Goal: Obtain resource: Download file/media

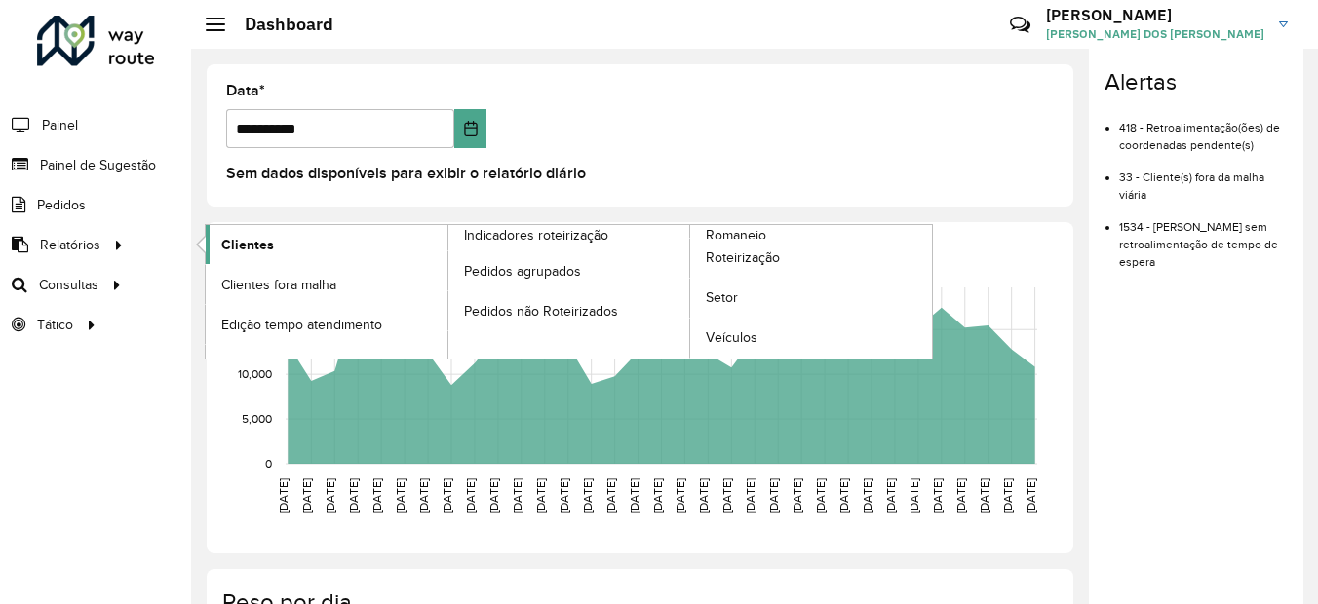
click at [242, 255] on link "Clientes" at bounding box center [327, 244] width 242 height 39
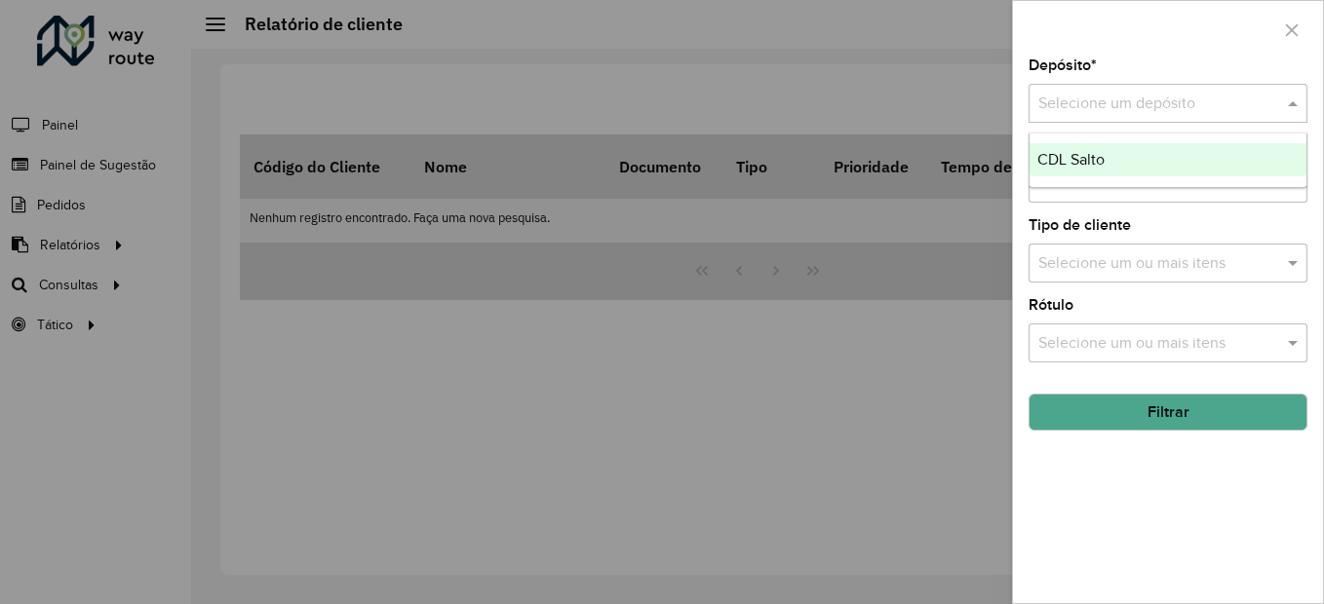
click at [1105, 99] on input "text" at bounding box center [1148, 104] width 220 height 23
click at [1063, 154] on span "CDL Salto" at bounding box center [1070, 159] width 67 height 17
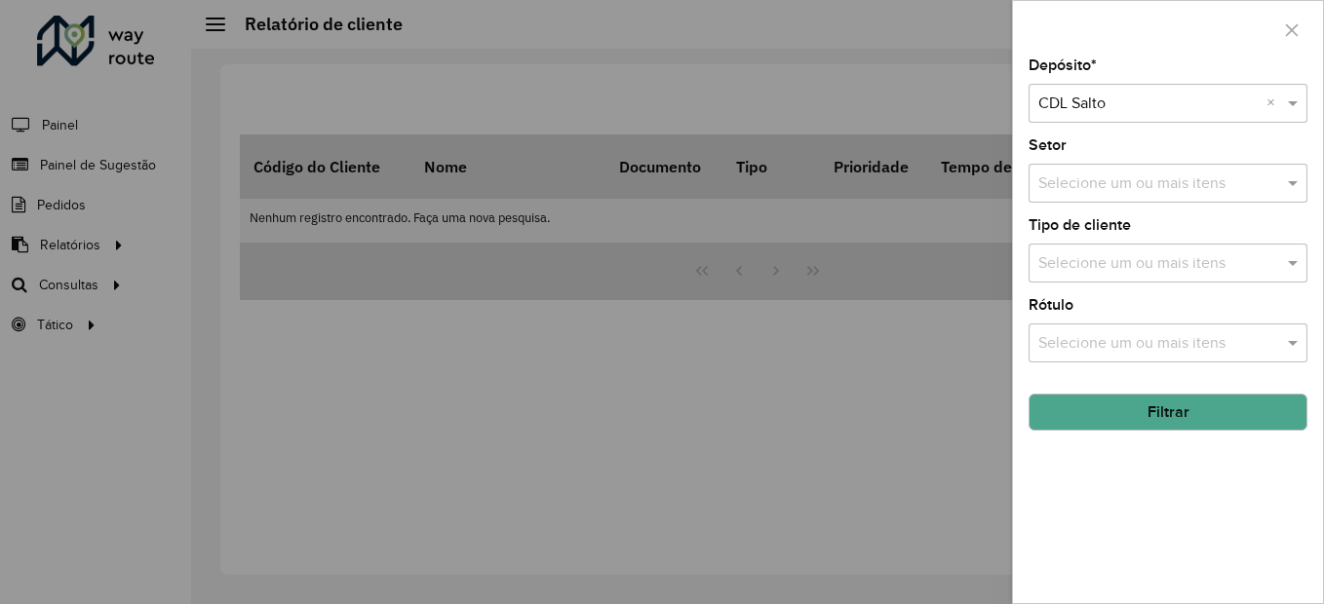
click at [1172, 418] on button "Filtrar" at bounding box center [1167, 412] width 279 height 37
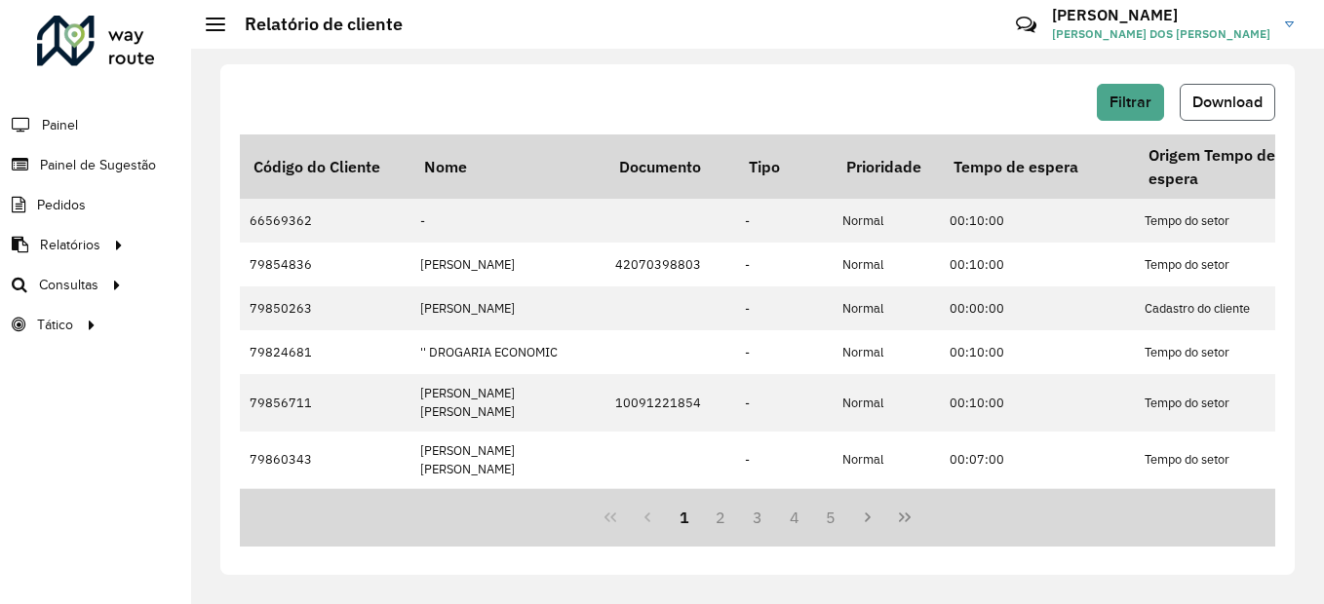
click at [1207, 109] on span "Download" at bounding box center [1227, 102] width 70 height 17
